Goal: Task Accomplishment & Management: Manage account settings

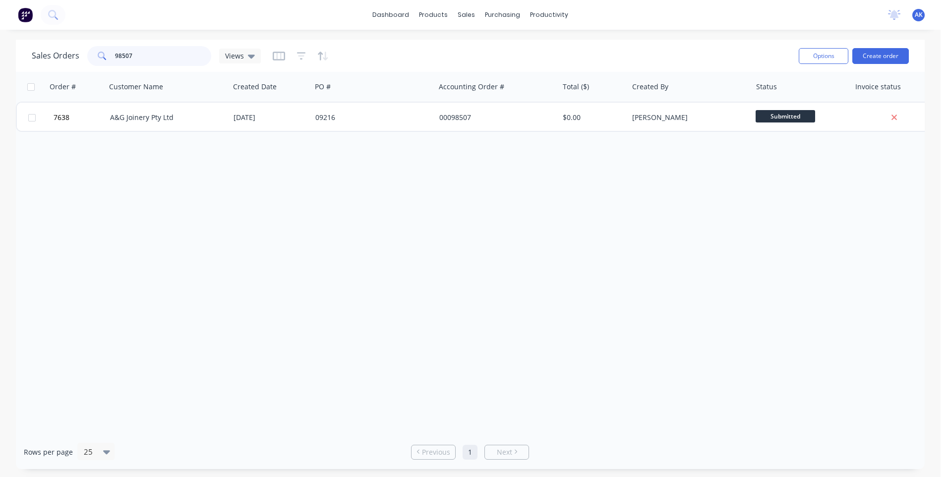
click at [50, 66] on div "Sales Orders 98507 Views" at bounding box center [411, 56] width 759 height 24
type input "98499"
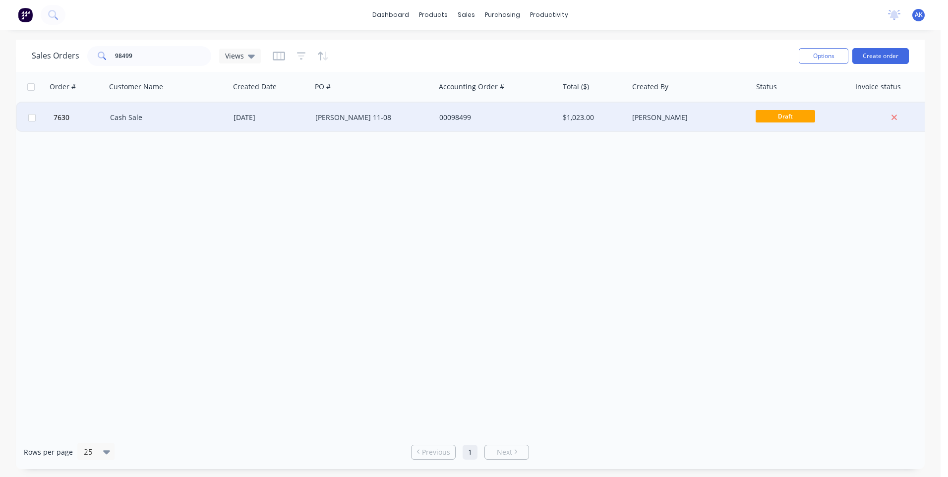
click at [140, 119] on div "Cash Sale" at bounding box center [165, 117] width 110 height 10
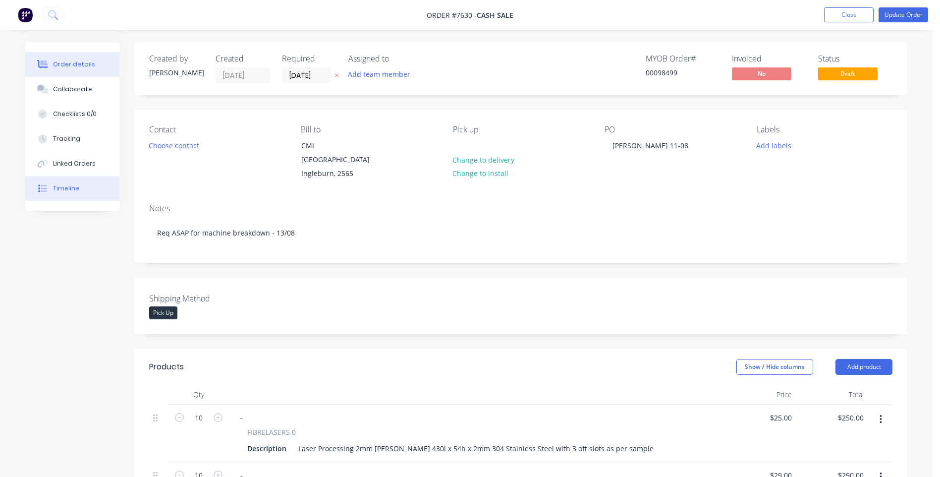
click at [78, 184] on button "Timeline" at bounding box center [72, 188] width 94 height 25
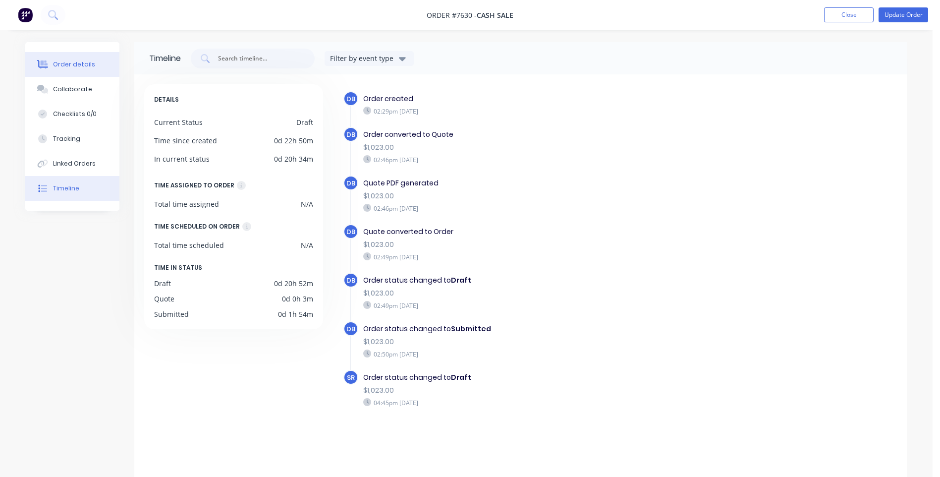
click at [68, 60] on div "Order details" at bounding box center [74, 64] width 42 height 9
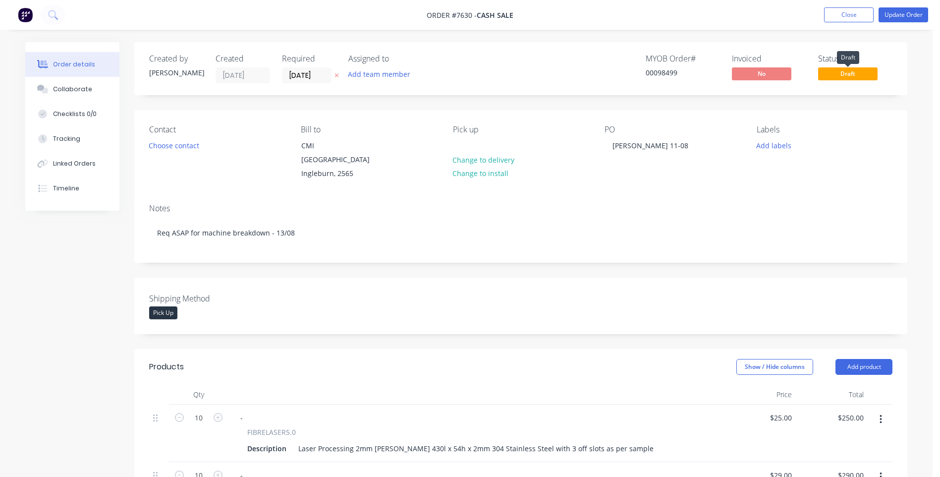
click at [836, 75] on span "Draft" at bounding box center [847, 73] width 59 height 12
click at [838, 73] on span "Draft" at bounding box center [847, 73] width 59 height 12
drag, startPoint x: 838, startPoint y: 73, endPoint x: 834, endPoint y: 116, distance: 42.8
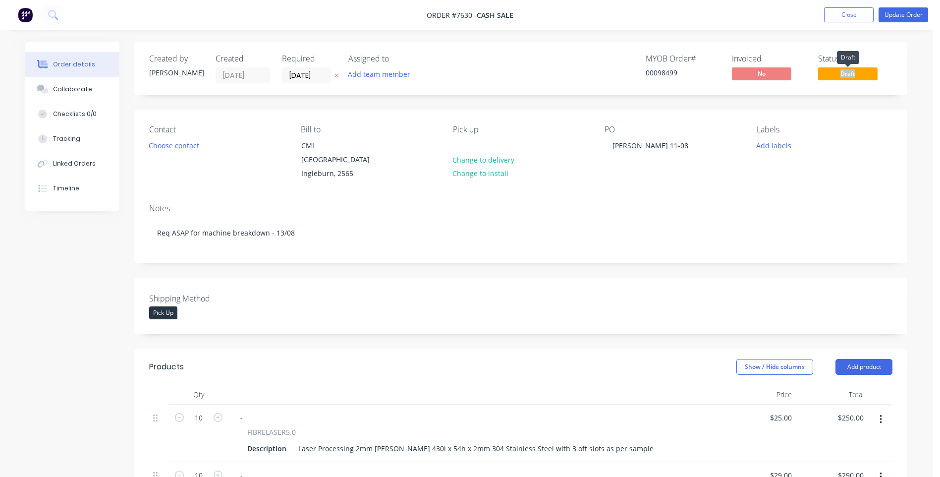
click at [834, 116] on div "Contact Choose contact [PERSON_NAME] to [GEOGRAPHIC_DATA][STREET_ADDRESS] Pick …" at bounding box center [520, 153] width 773 height 86
click at [82, 191] on button "Timeline" at bounding box center [72, 188] width 94 height 25
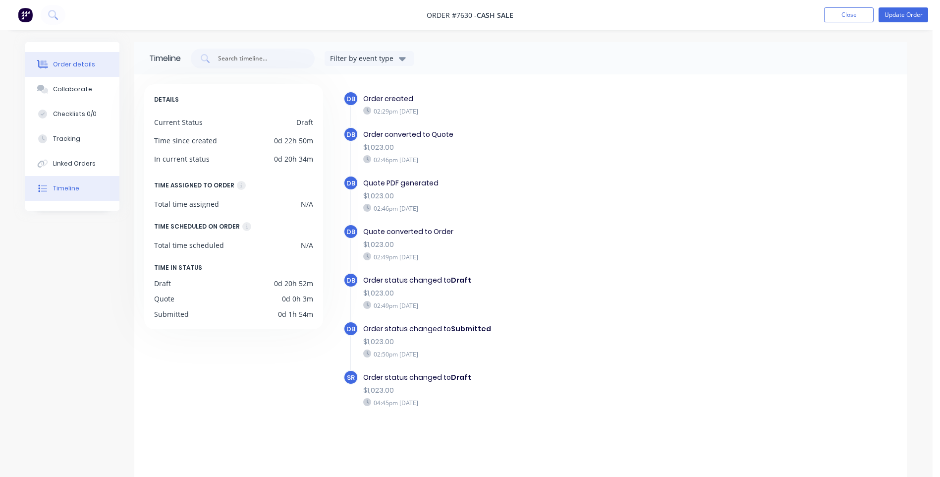
click at [74, 68] on div "Order details" at bounding box center [74, 64] width 42 height 9
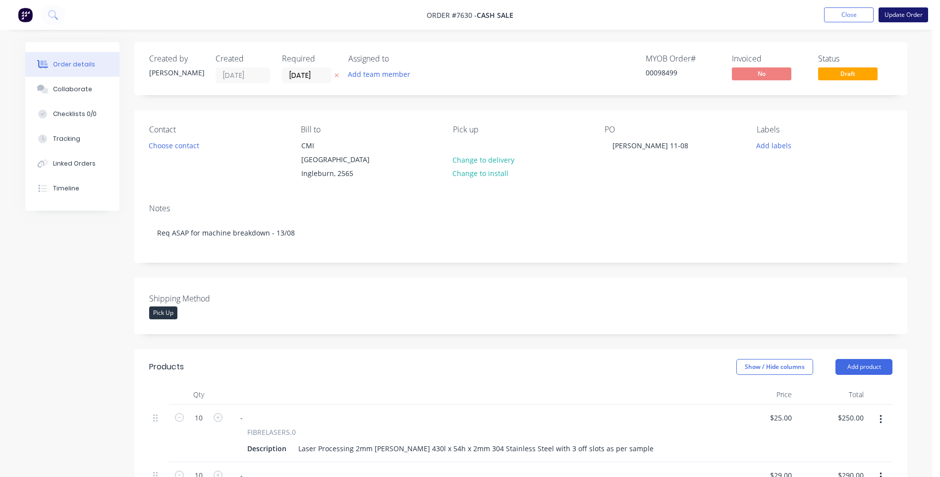
click at [904, 18] on button "Update Order" at bounding box center [904, 14] width 50 height 15
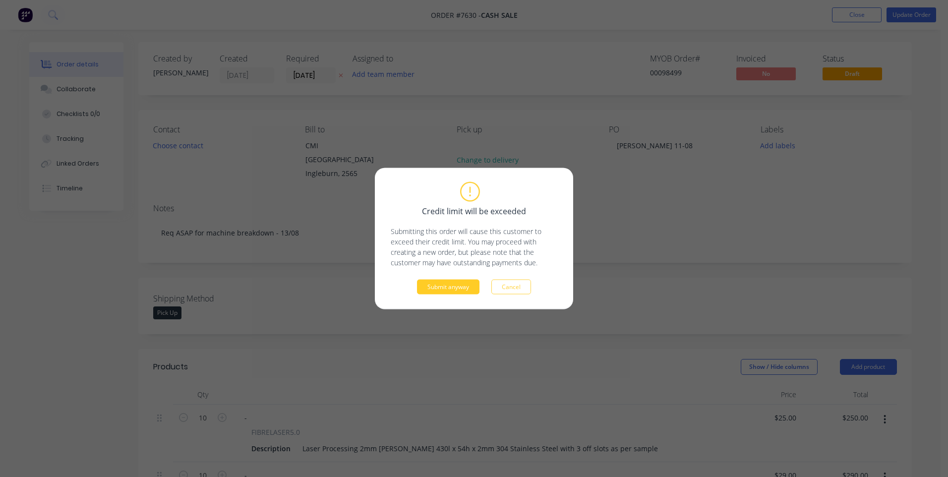
click at [437, 289] on button "Submit anyway" at bounding box center [448, 287] width 62 height 15
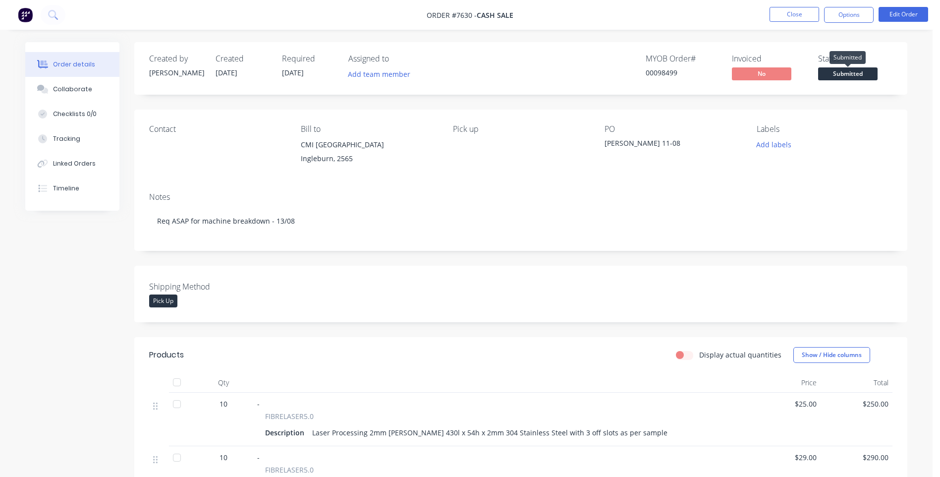
click at [845, 73] on span "Submitted" at bounding box center [847, 73] width 59 height 12
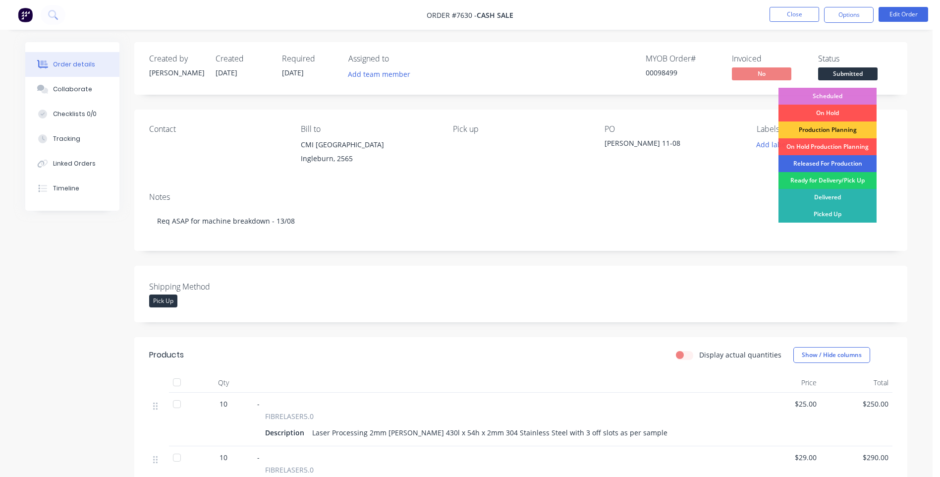
click at [835, 167] on div "Released For Production" at bounding box center [828, 163] width 98 height 17
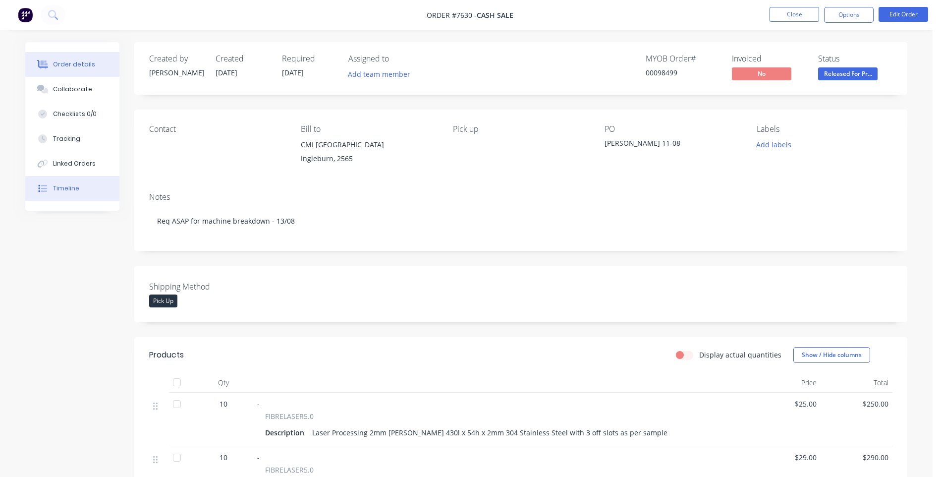
click at [62, 189] on div "Timeline" at bounding box center [66, 188] width 26 height 9
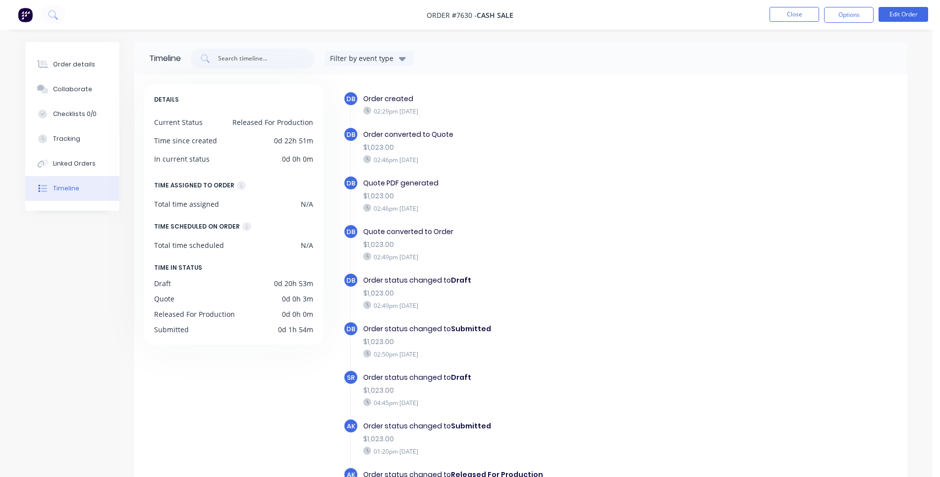
scroll to position [6, 0]
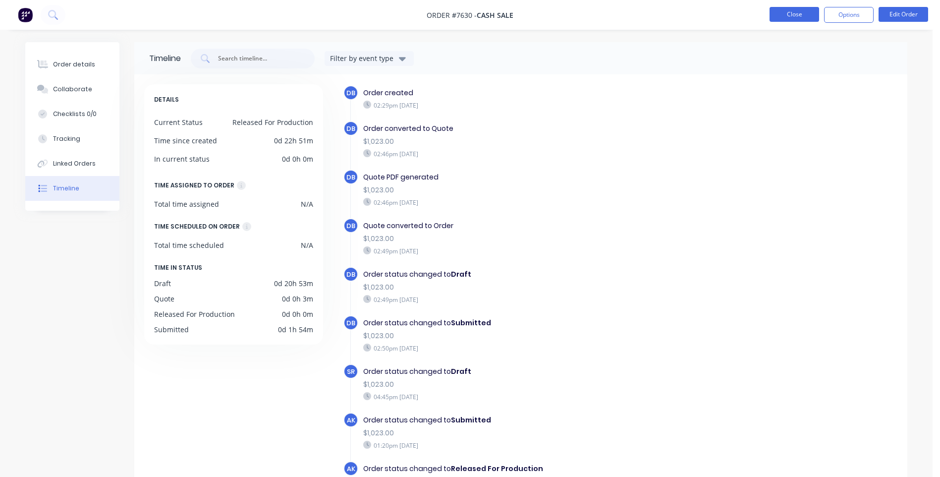
click at [789, 14] on button "Close" at bounding box center [795, 14] width 50 height 15
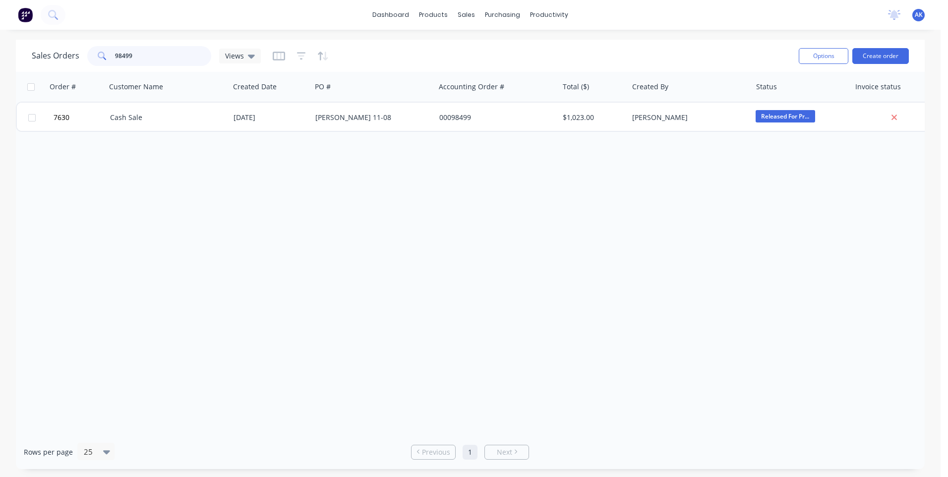
drag, startPoint x: 161, startPoint y: 59, endPoint x: 62, endPoint y: 61, distance: 98.6
click at [62, 61] on div "Sales Orders 98499 Views" at bounding box center [146, 56] width 229 height 20
click at [149, 56] on input "98492" at bounding box center [163, 56] width 97 height 20
type input "98497"
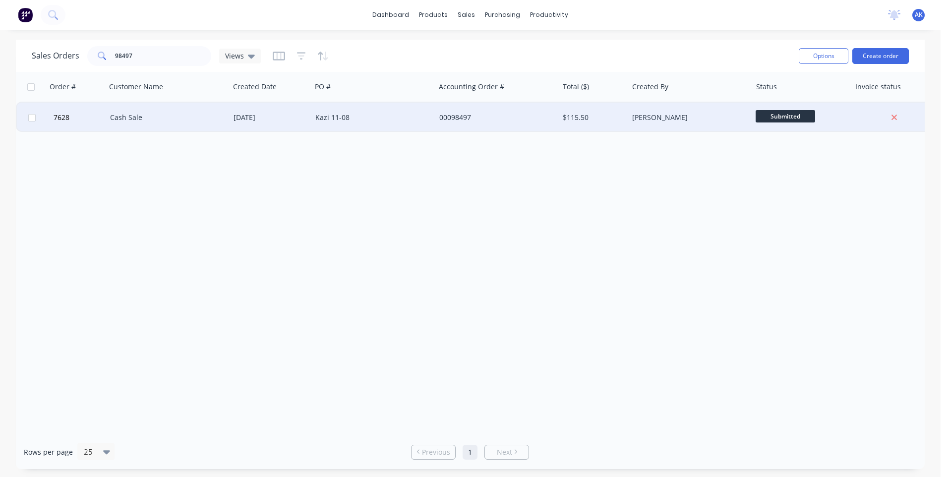
click at [144, 120] on div "Cash Sale" at bounding box center [165, 117] width 110 height 10
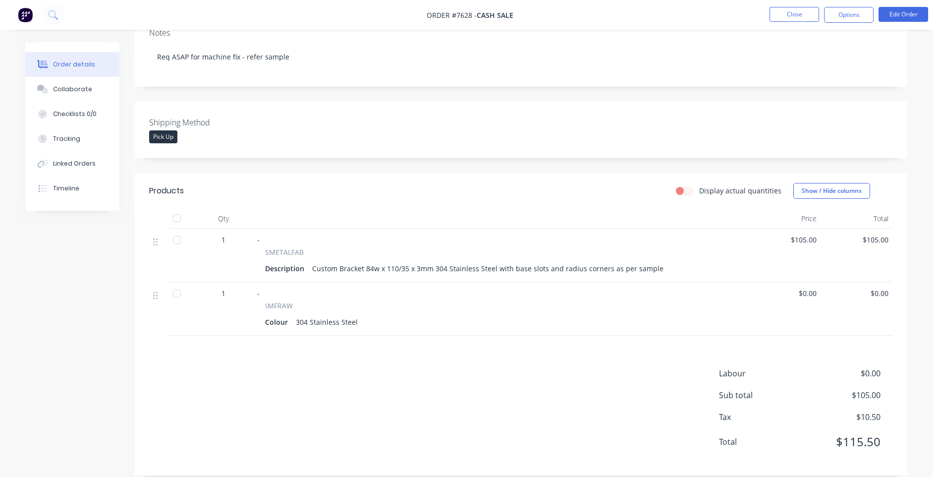
scroll to position [177, 0]
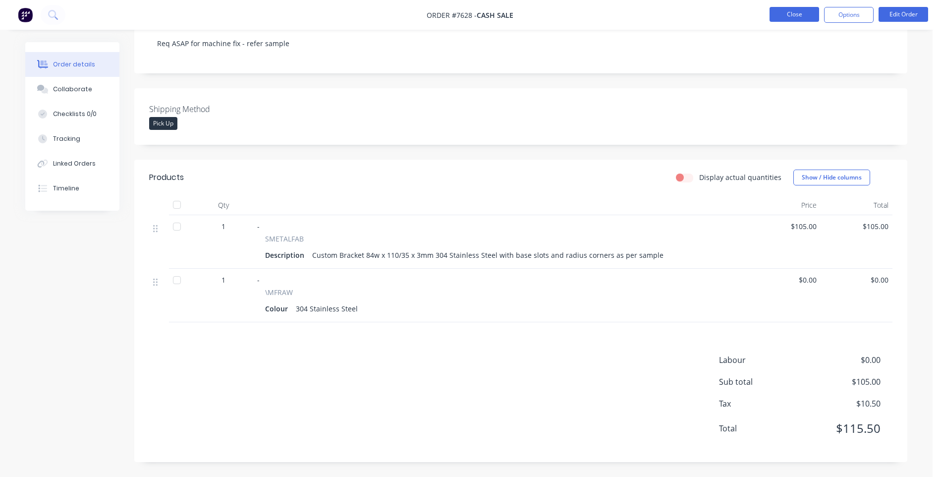
click at [795, 15] on button "Close" at bounding box center [795, 14] width 50 height 15
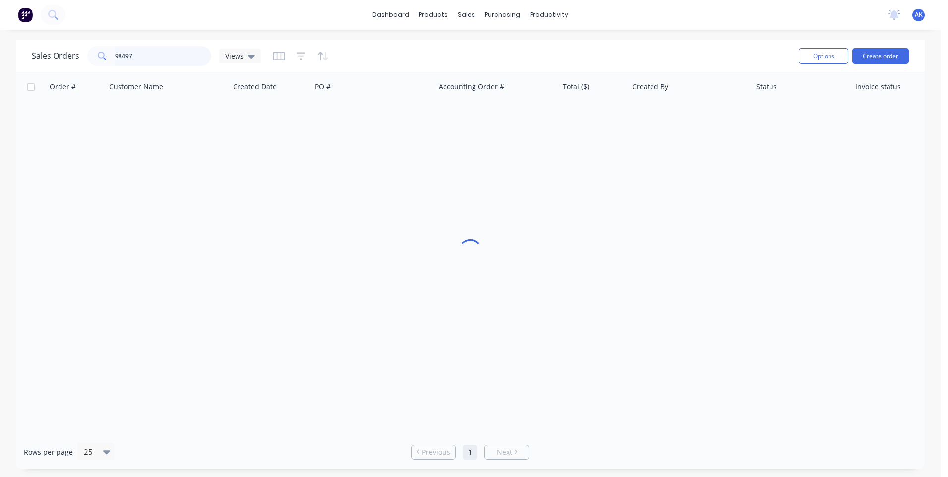
click at [161, 58] on input "98497" at bounding box center [163, 56] width 97 height 20
type input "98488"
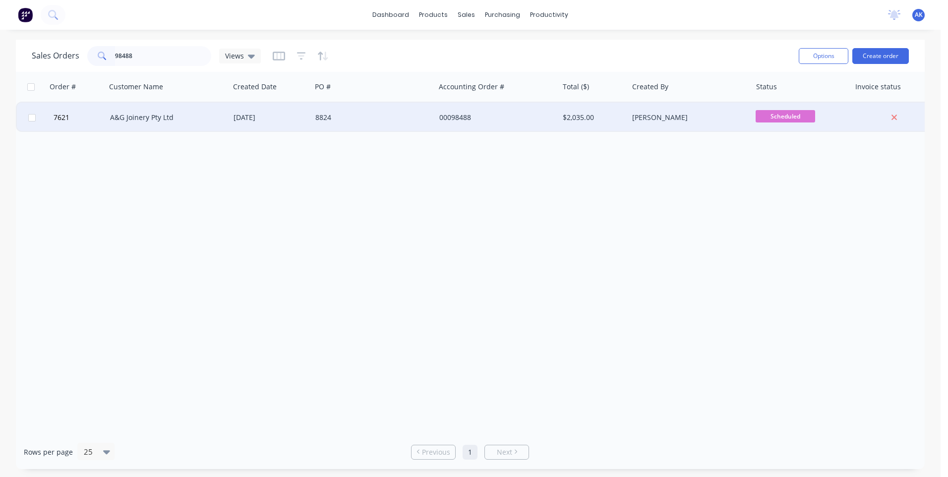
click at [162, 113] on div "A&G Joinery Pty Ltd" at bounding box center [165, 117] width 110 height 10
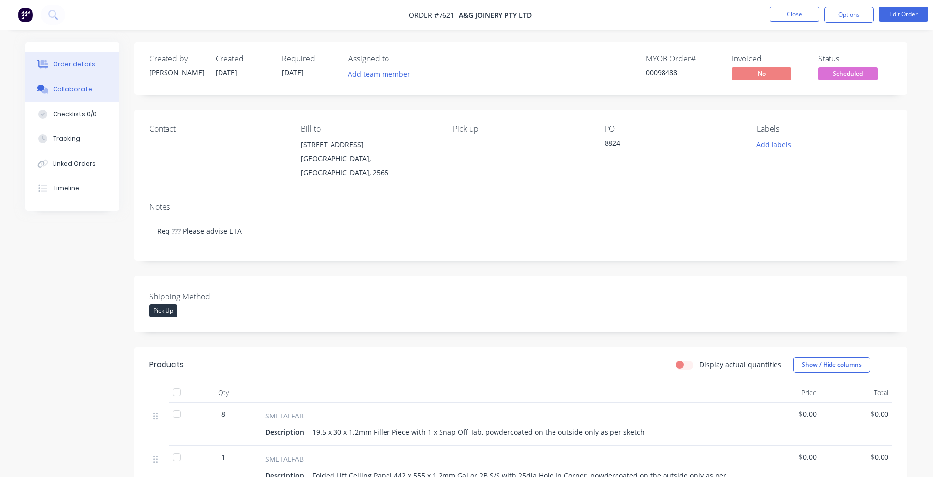
click at [84, 90] on div "Collaborate" at bounding box center [72, 89] width 39 height 9
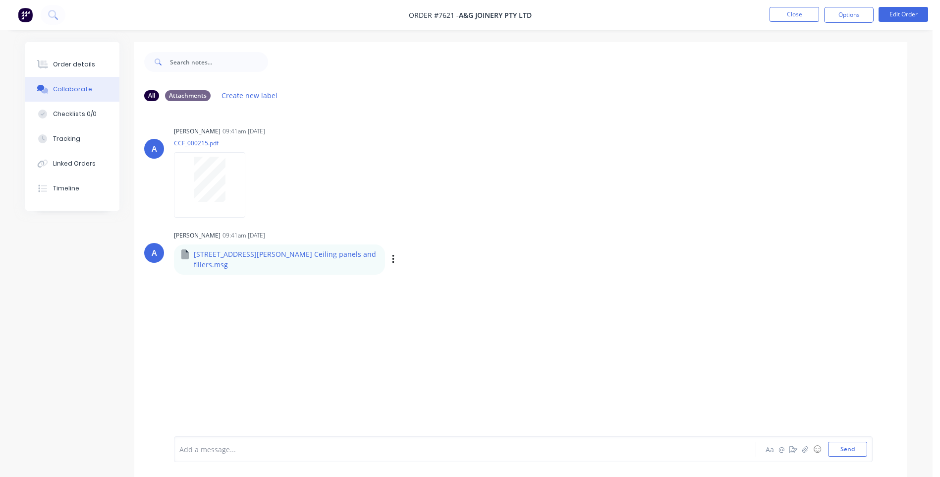
click at [389, 256] on div "Labels Download" at bounding box center [445, 259] width 112 height 14
click at [392, 255] on icon "button" at bounding box center [393, 259] width 2 height 9
click at [403, 278] on button "Download" at bounding box center [459, 286] width 112 height 22
click at [328, 126] on div "[PERSON_NAME] 09:41am [DATE] CCF_000215.pdf Labels Download" at bounding box center [329, 168] width 310 height 89
click at [797, 13] on button "Close" at bounding box center [795, 14] width 50 height 15
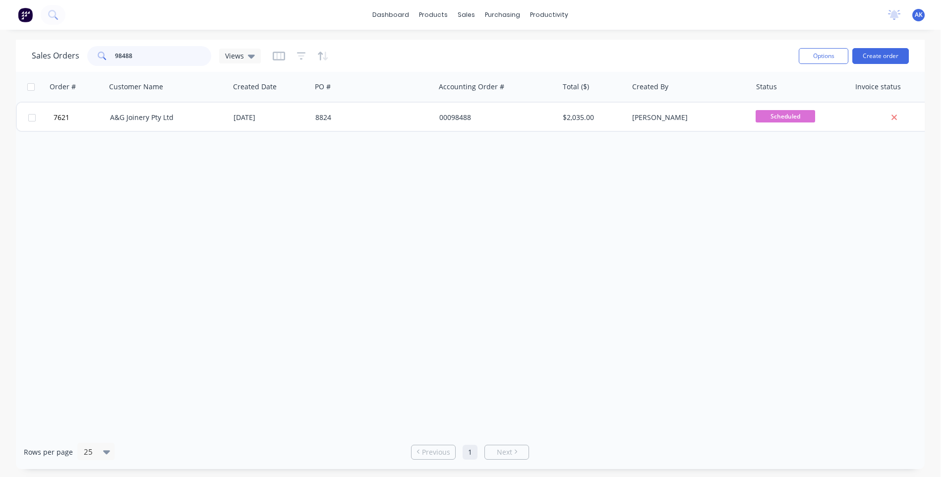
drag, startPoint x: 158, startPoint y: 56, endPoint x: 0, endPoint y: 83, distance: 159.9
click at [0, 82] on html "dashboard products sales purchasing productivity dashboard products Product Cat…" at bounding box center [474, 238] width 948 height 477
drag, startPoint x: 168, startPoint y: 57, endPoint x: 38, endPoint y: 56, distance: 130.4
click at [38, 56] on div "Sales Orders 97125 Views" at bounding box center [146, 56] width 229 height 20
type input "98453"
